Goal: Find specific page/section: Find specific page/section

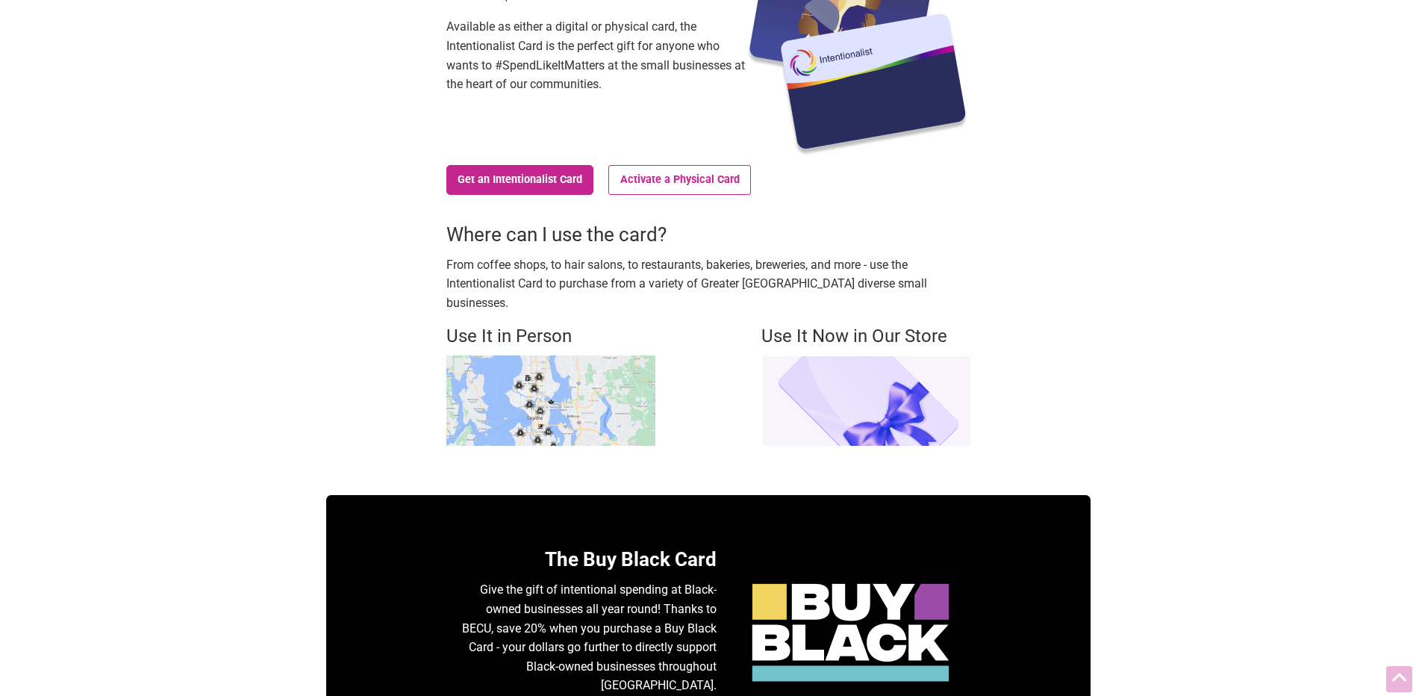
scroll to position [224, 0]
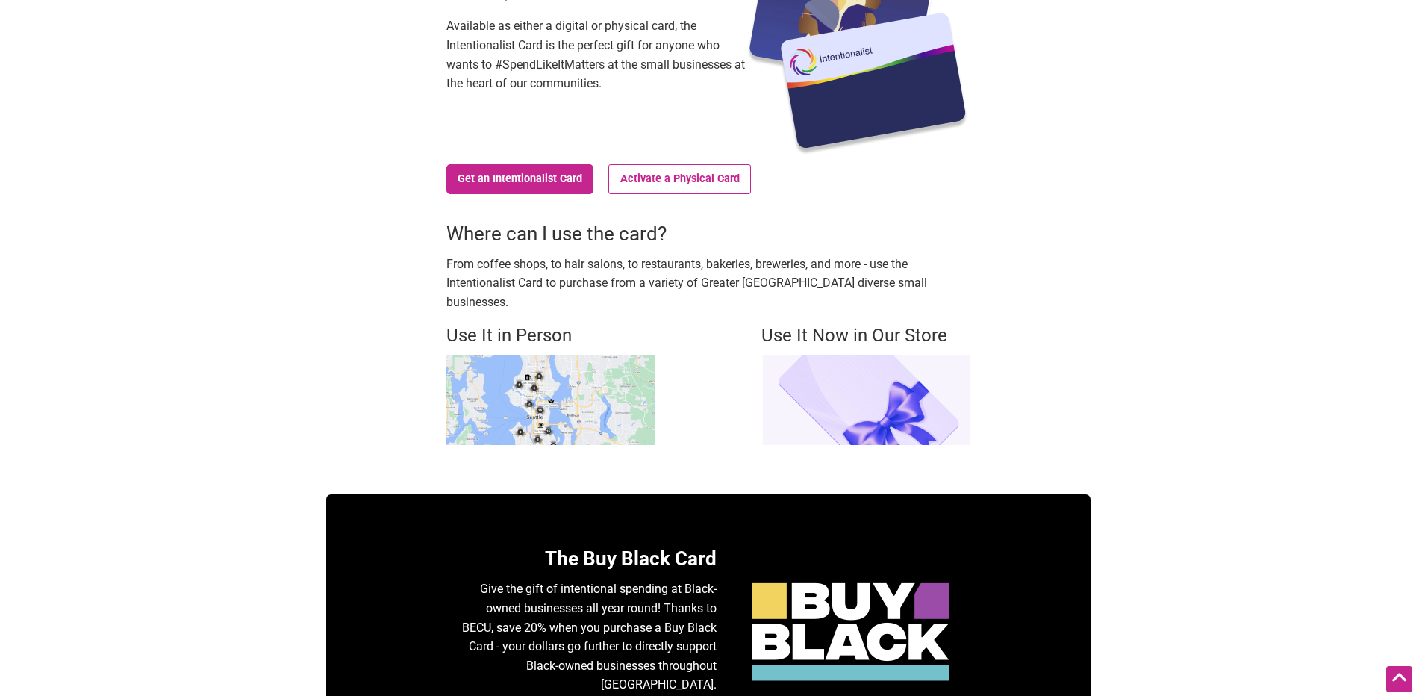
click at [638, 384] on img at bounding box center [551, 400] width 209 height 90
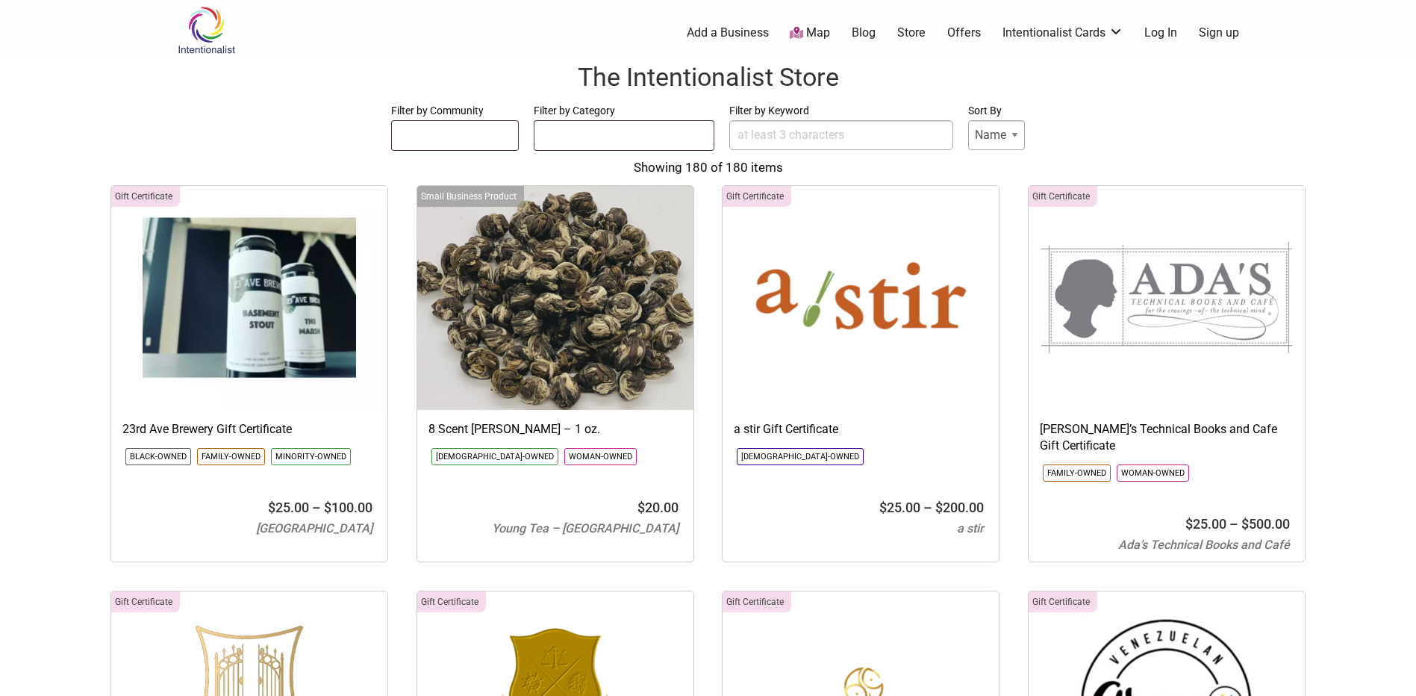
select select
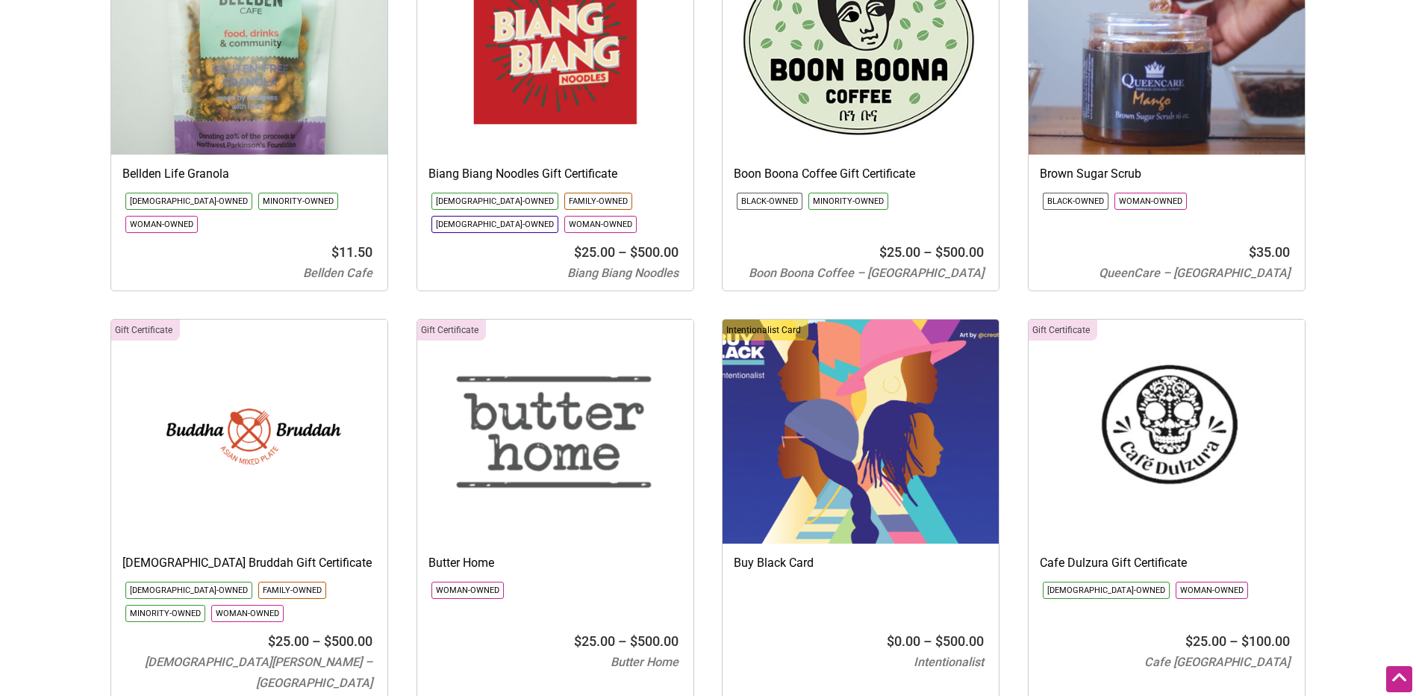
scroll to position [2688, 0]
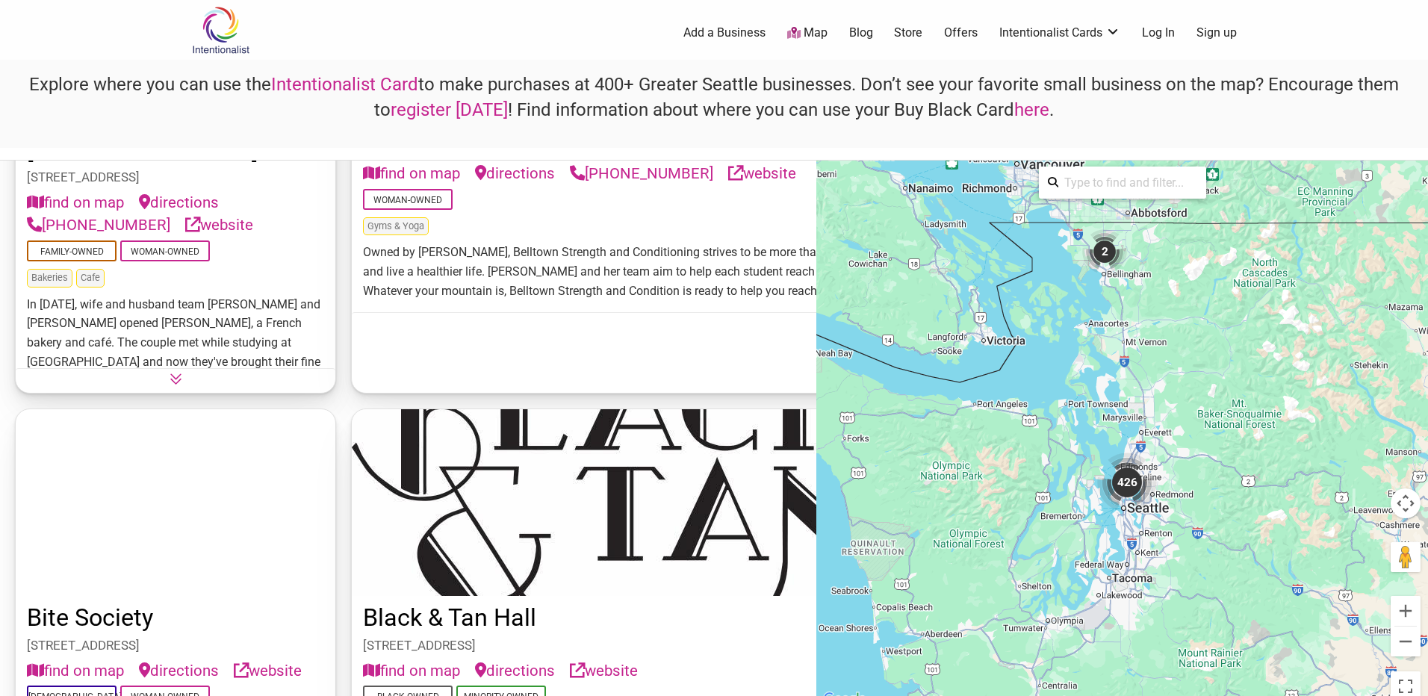
scroll to position [6048, 0]
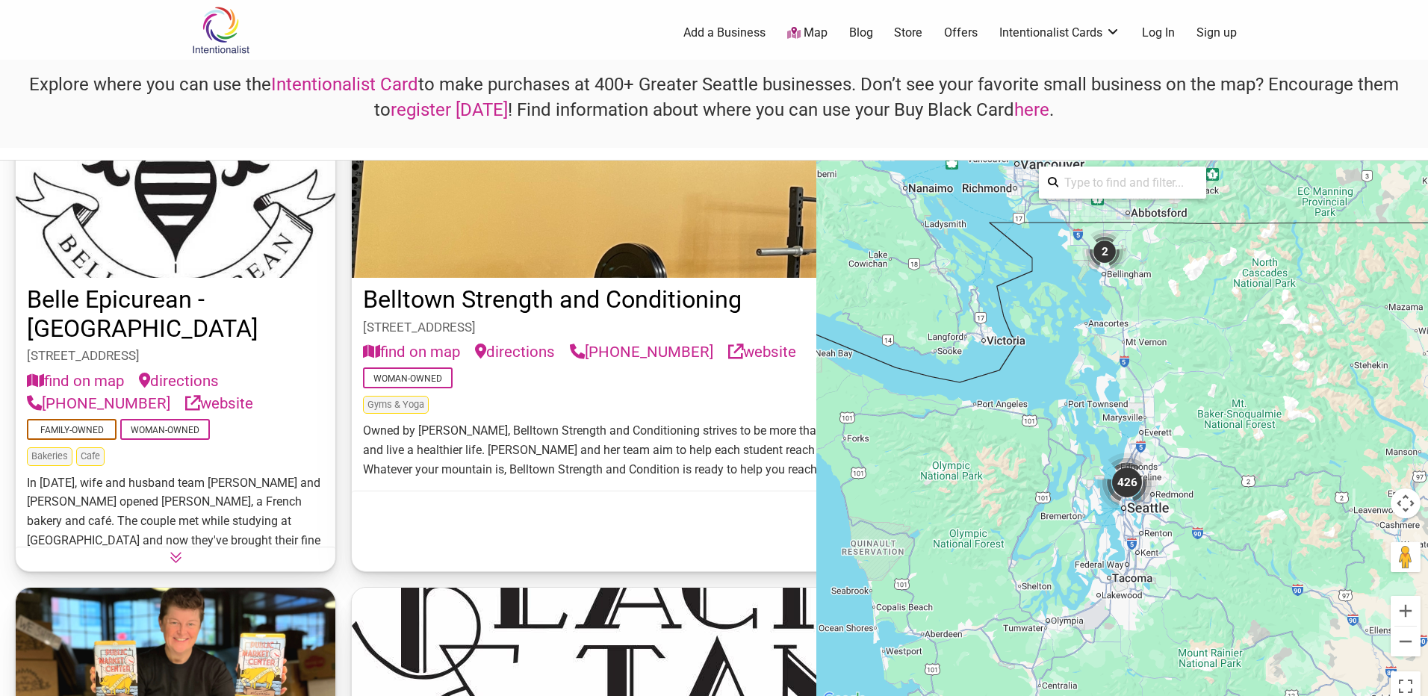
click at [367, 364] on button "find on map" at bounding box center [411, 351] width 97 height 23
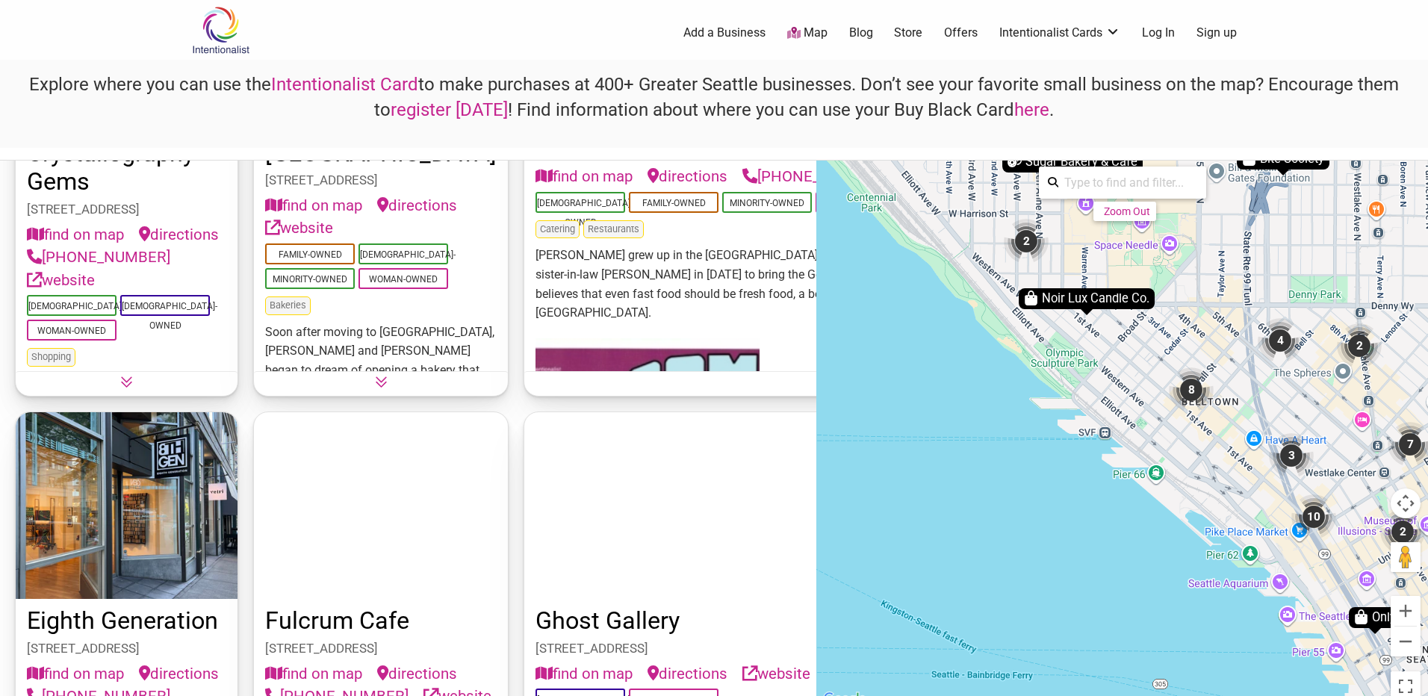
scroll to position [1030, 0]
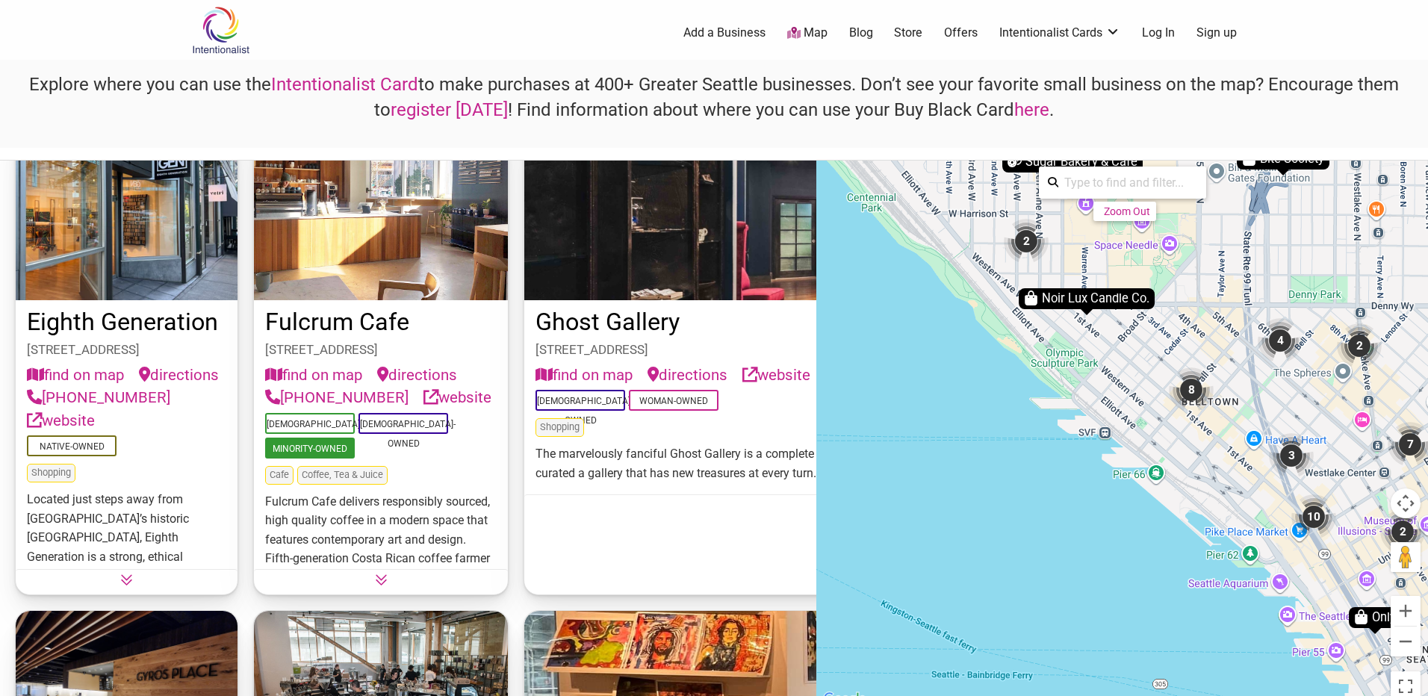
drag, startPoint x: 343, startPoint y: 455, endPoint x: 340, endPoint y: 445, distance: 10.2
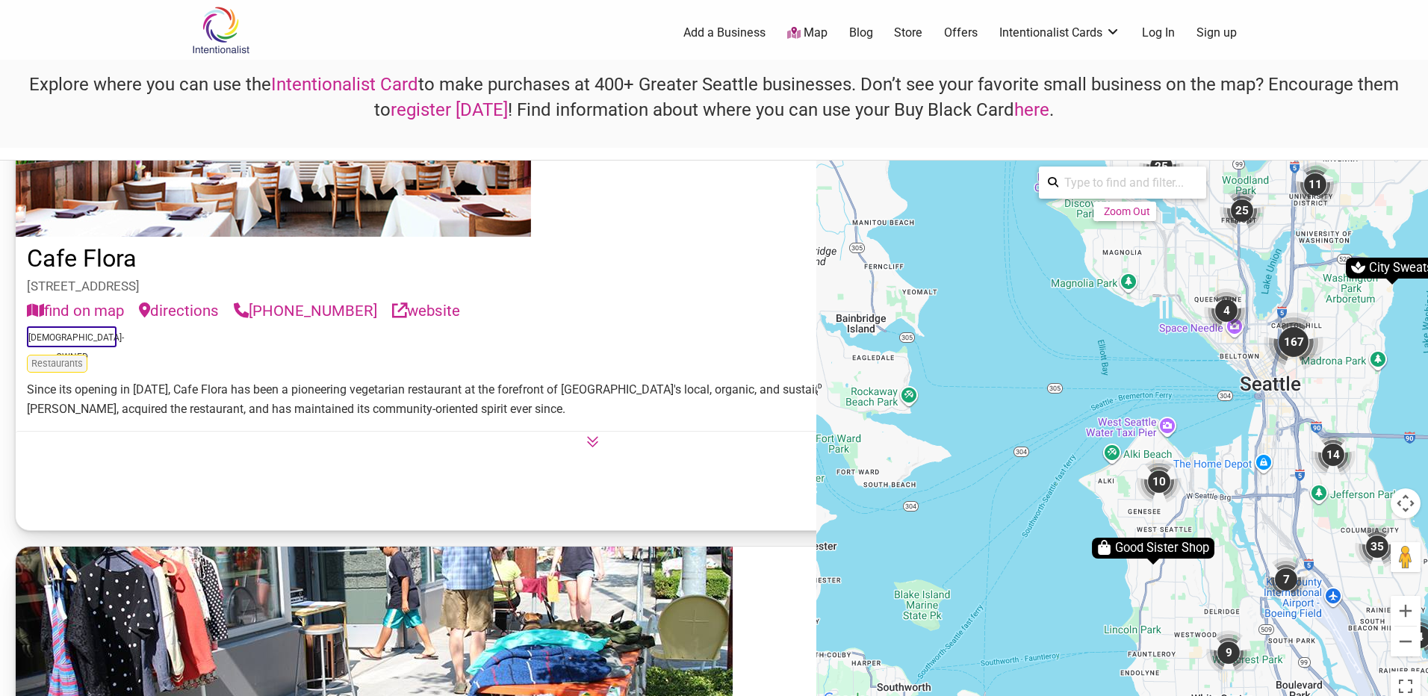
scroll to position [8064, 0]
